Goal: Information Seeking & Learning: Learn about a topic

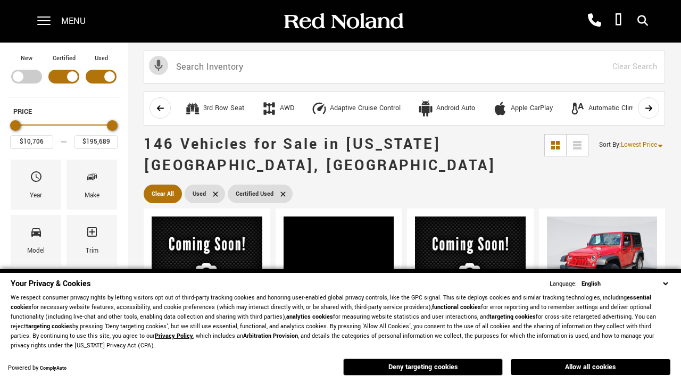
scroll to position [567, 0]
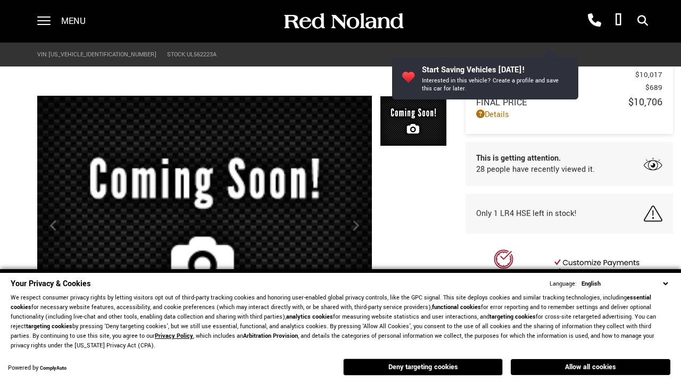
scroll to position [506, 0]
